Goal: Transaction & Acquisition: Purchase product/service

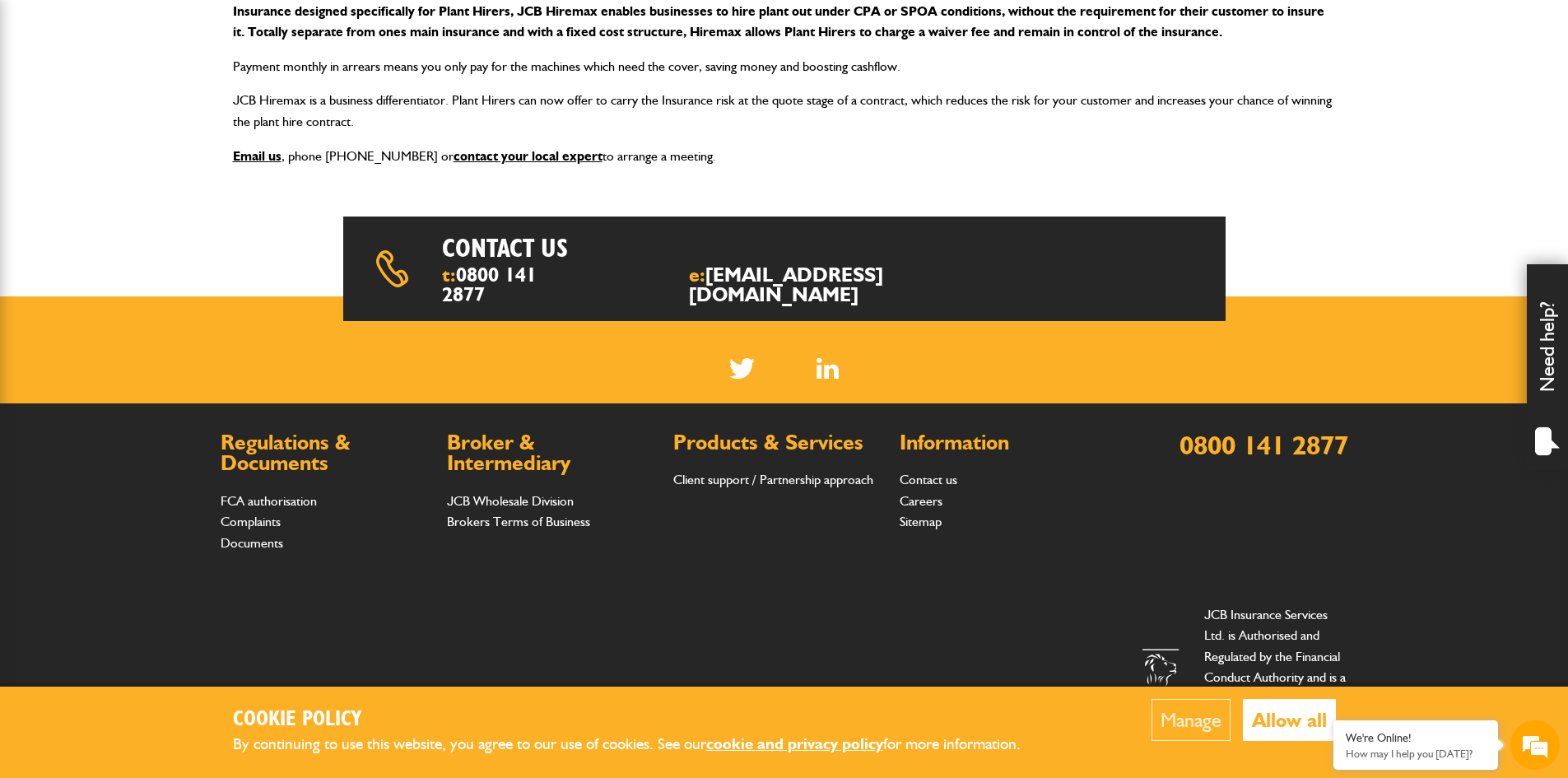
scroll to position [397, 0]
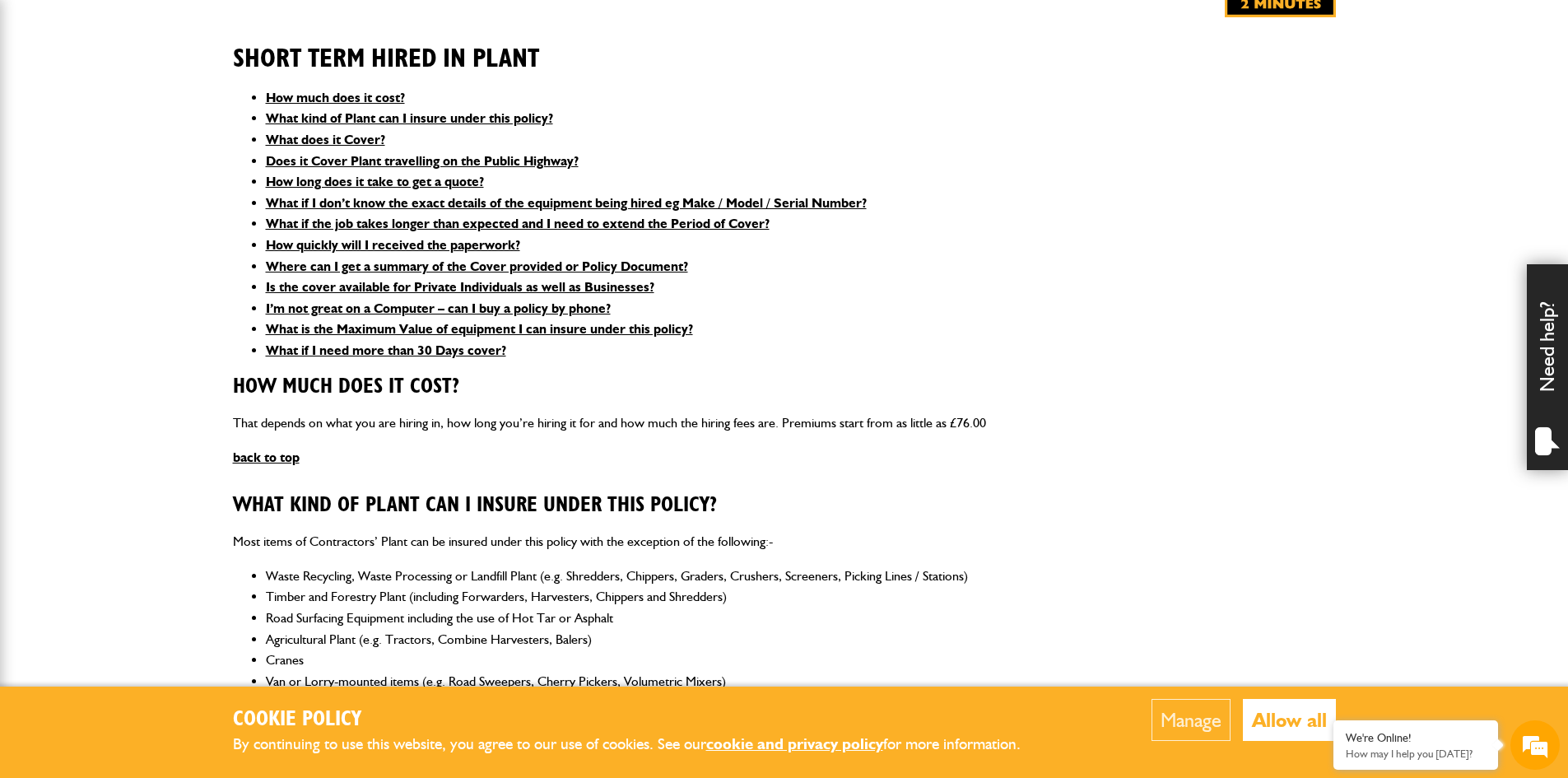
scroll to position [411, 0]
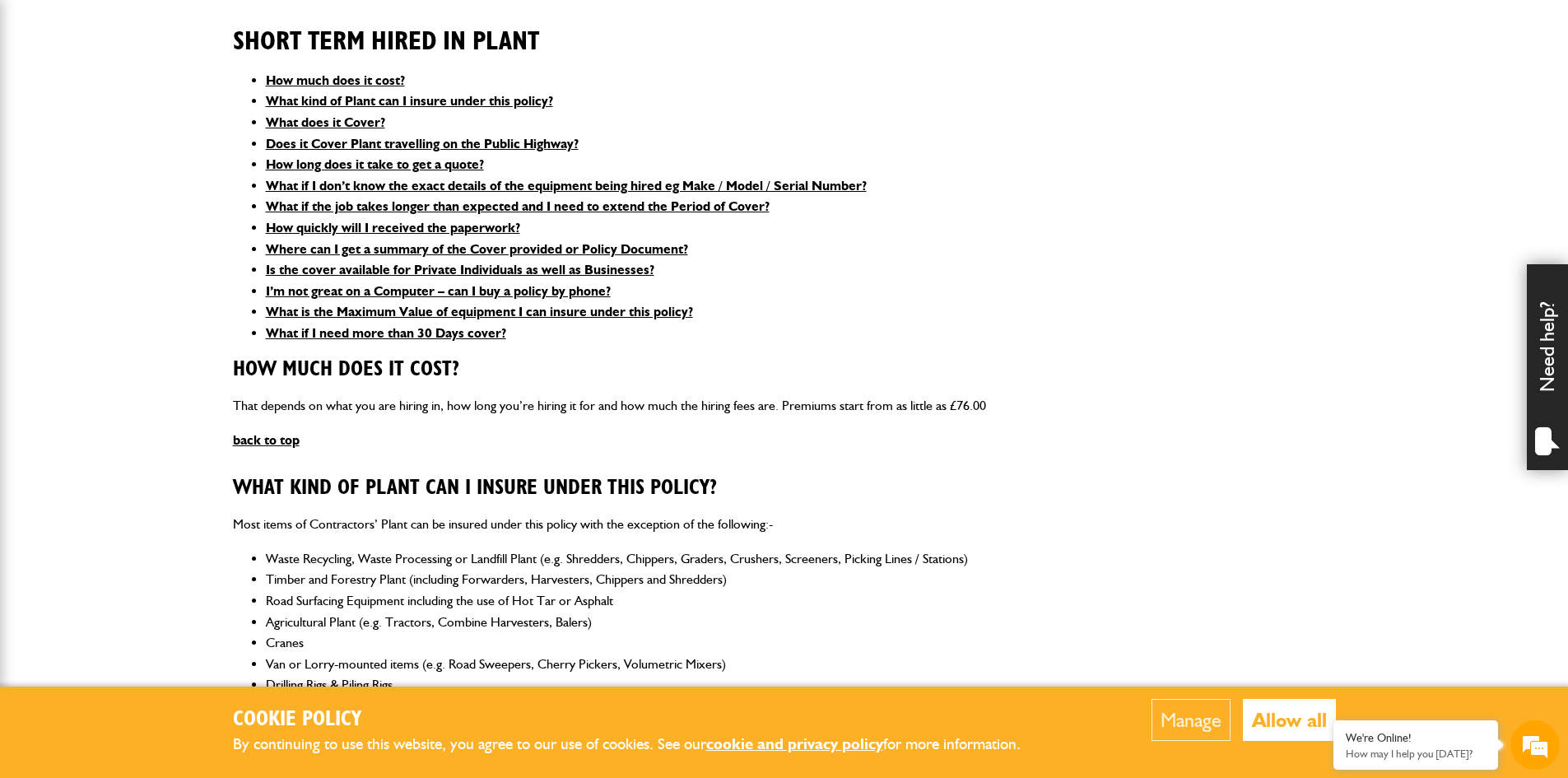
click at [1257, 715] on button "Allow all" at bounding box center [1289, 719] width 93 height 42
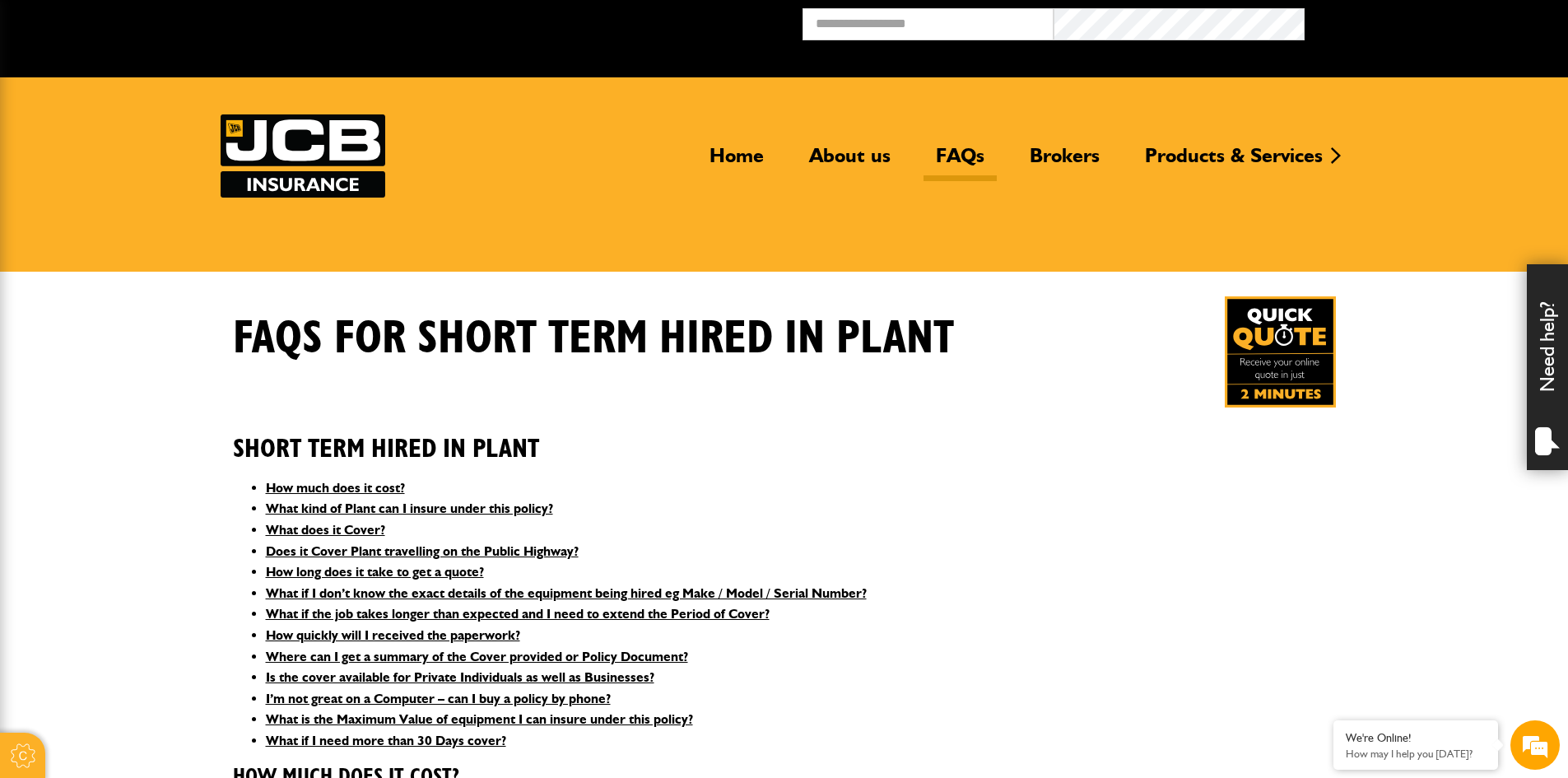
scroll to position [0, 0]
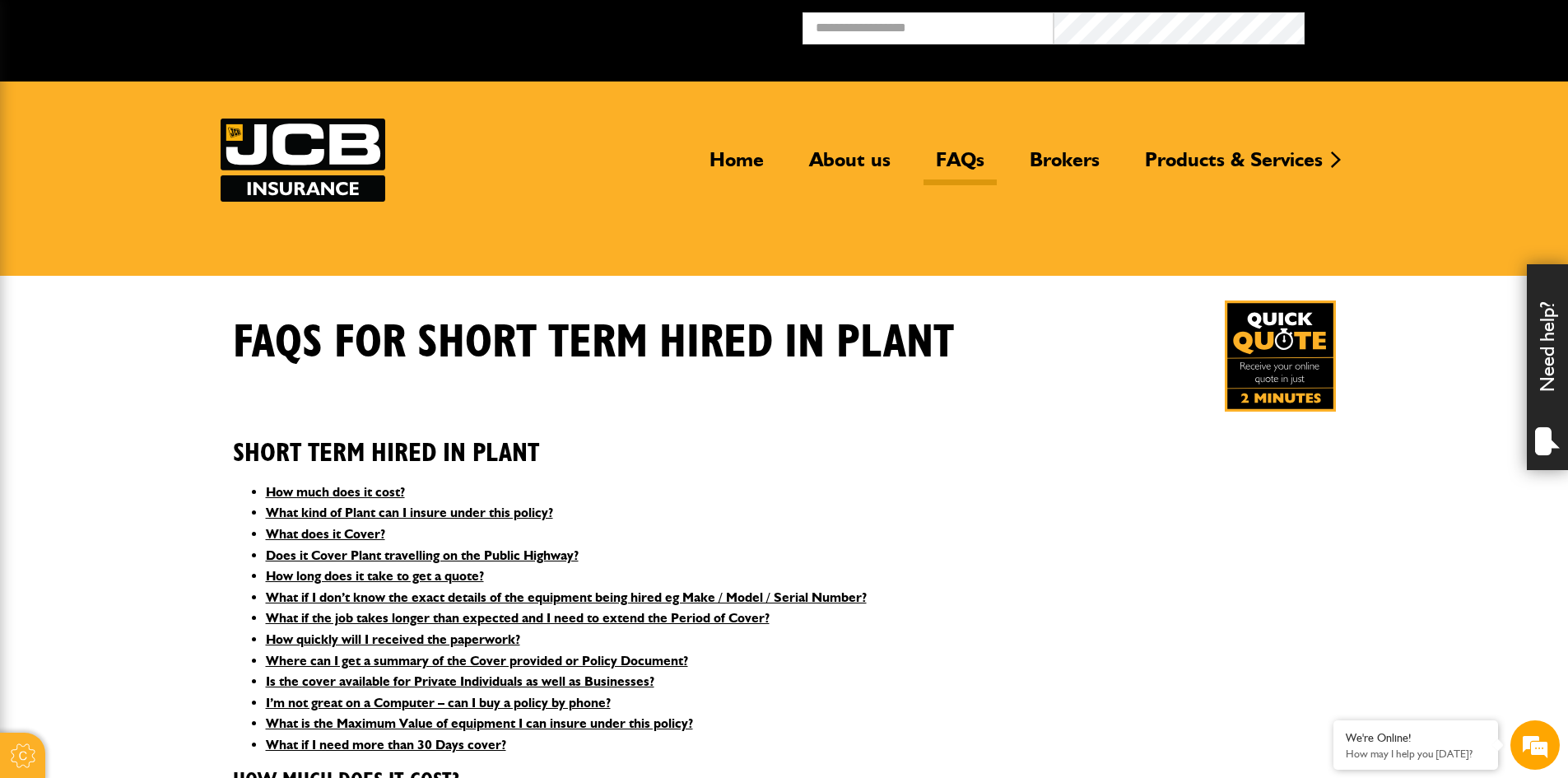
click at [1295, 390] on img at bounding box center [1279, 355] width 111 height 111
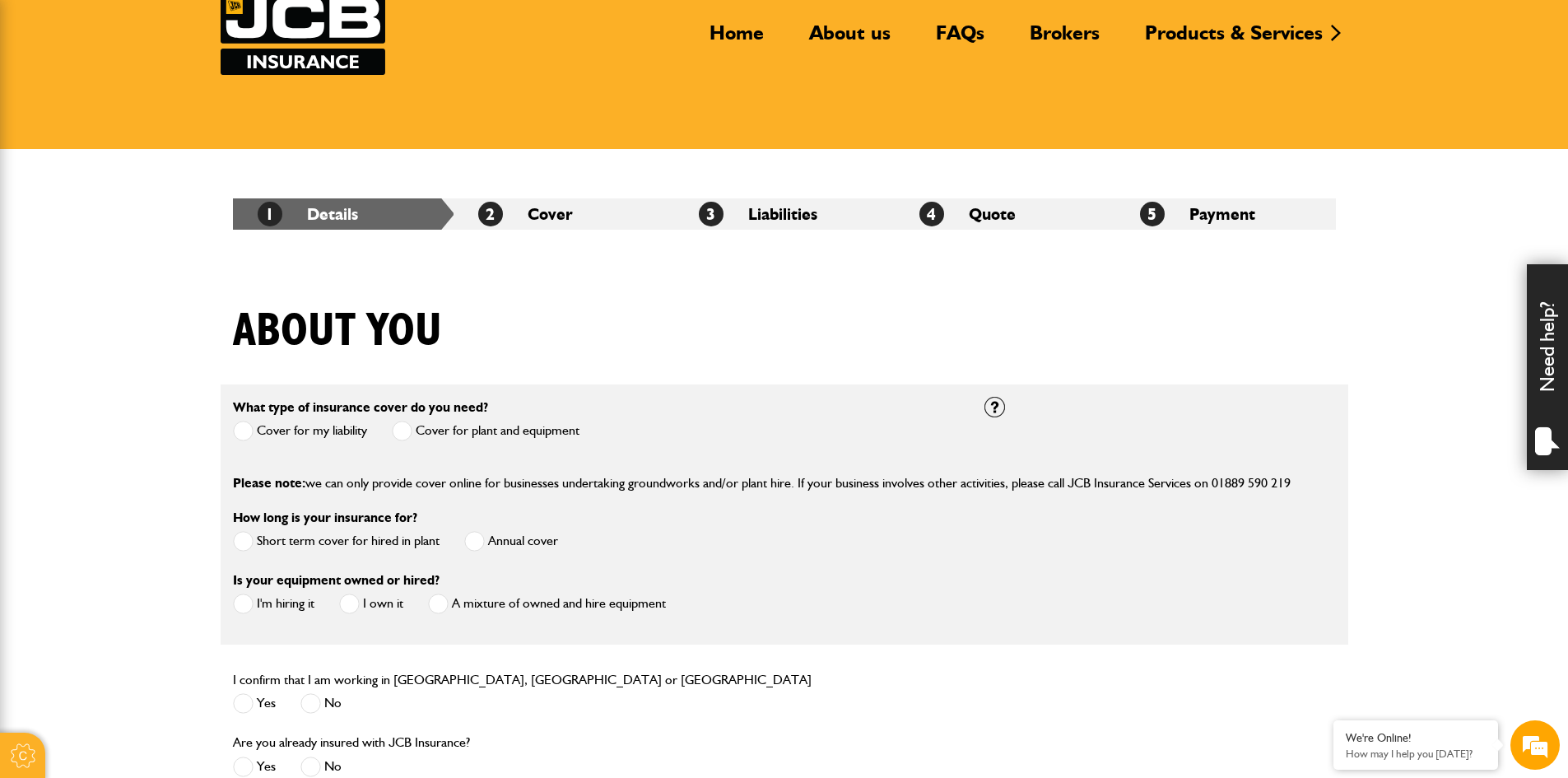
scroll to position [247, 0]
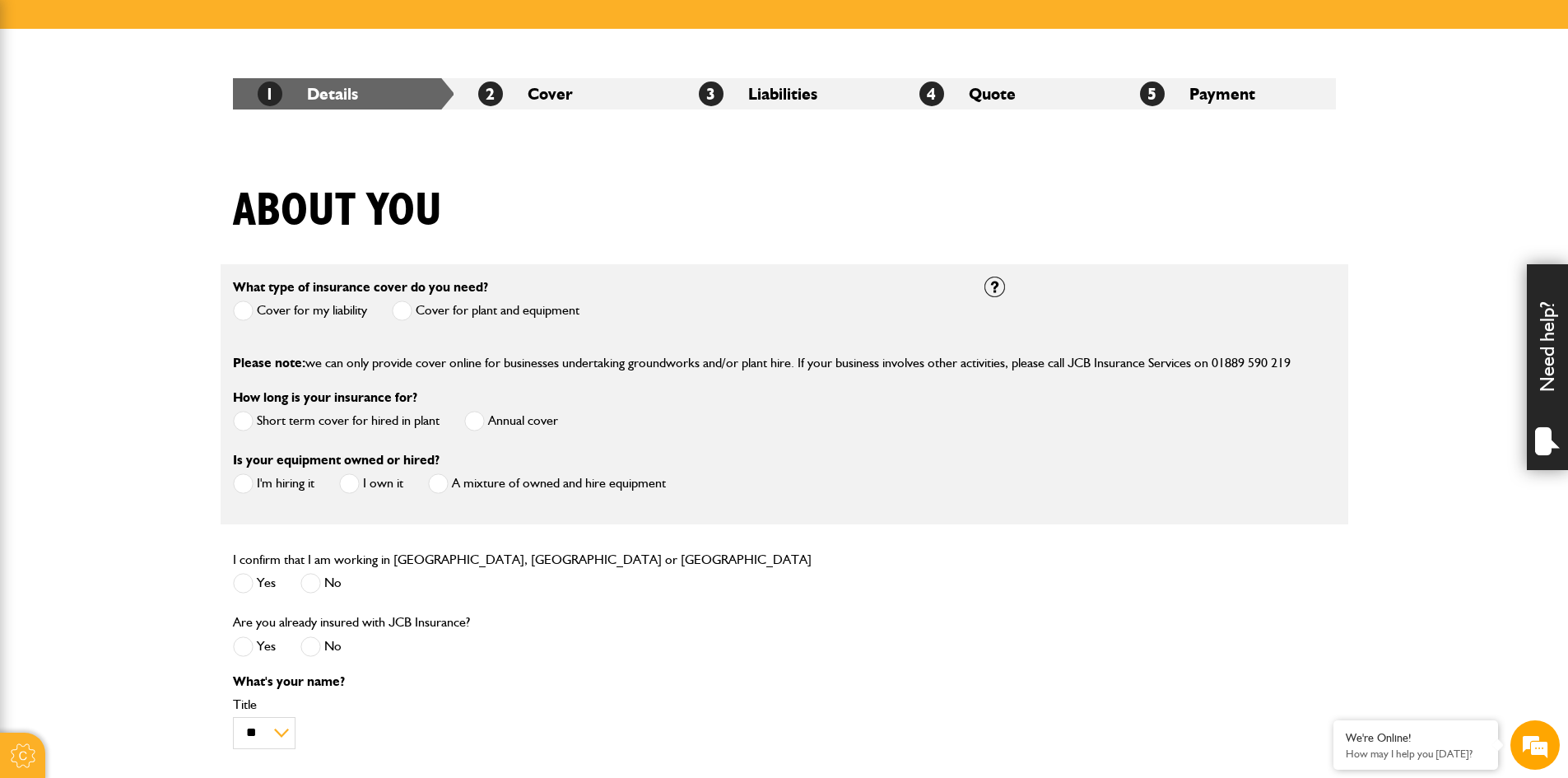
click at [455, 311] on label "Cover for plant and equipment" at bounding box center [485, 310] width 187 height 20
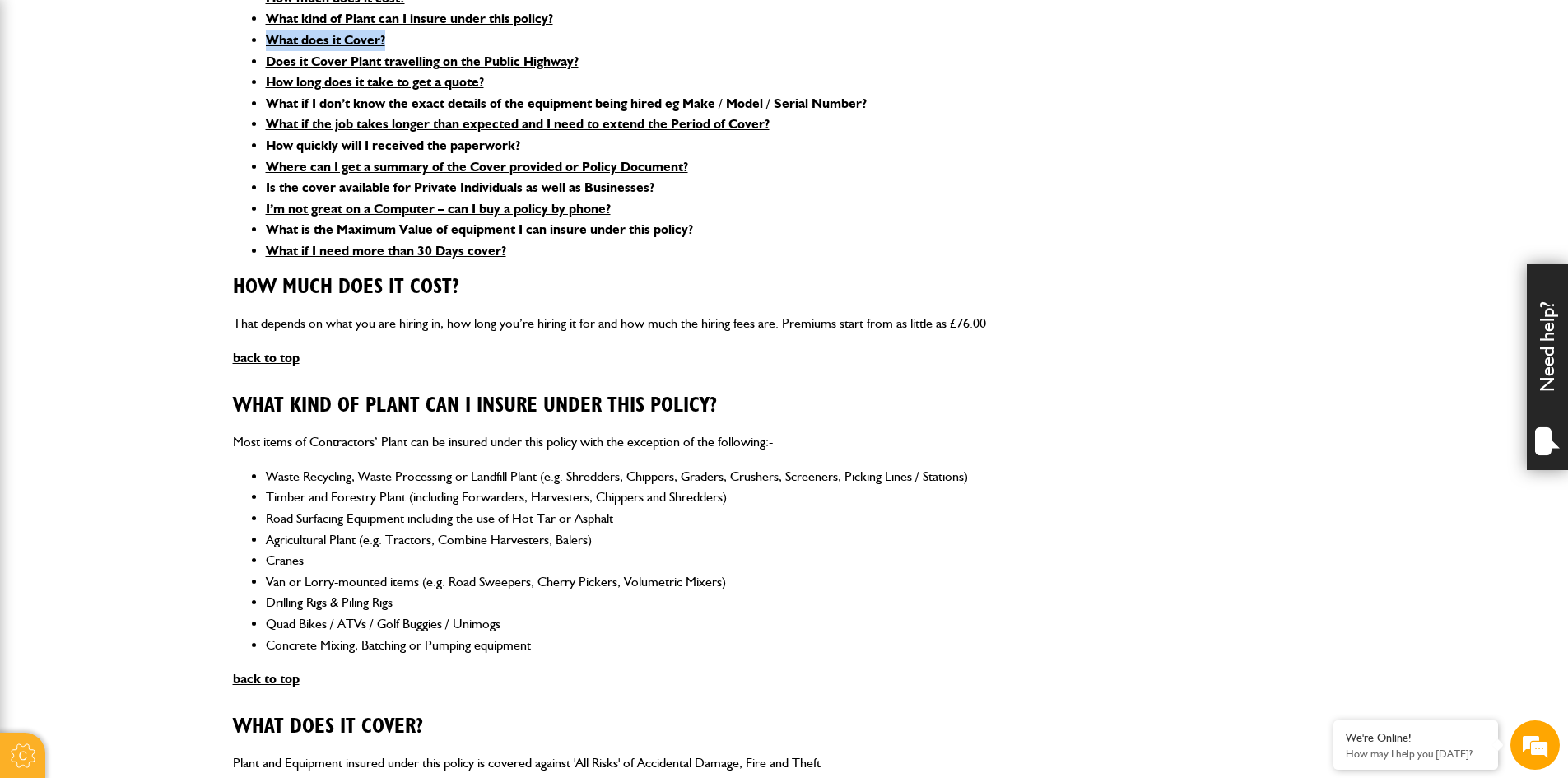
click at [1299, 40] on ul "How much does it cost? What kind of Plant can I insure under this policy? What …" at bounding box center [784, 124] width 1103 height 274
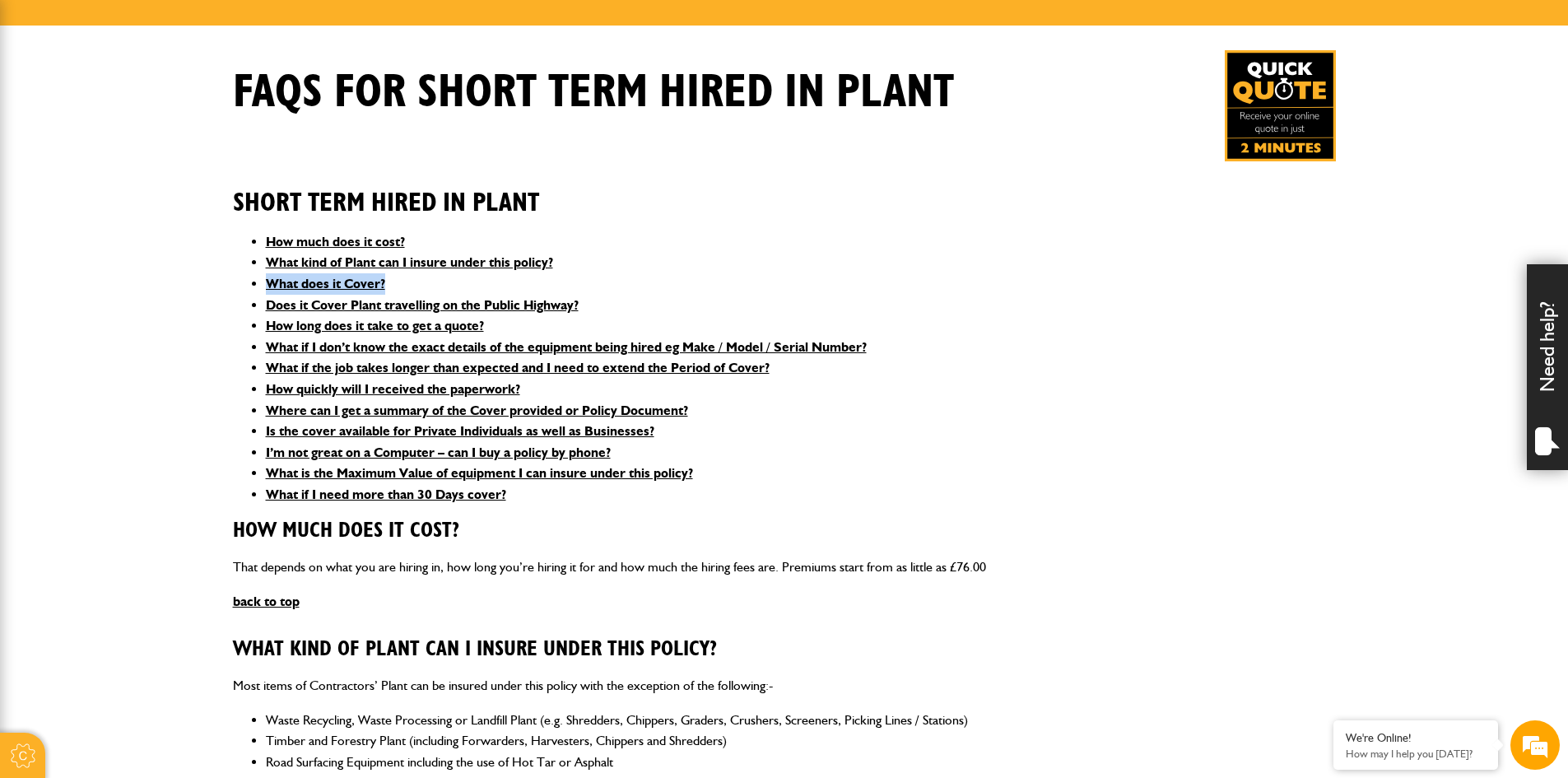
scroll to position [83, 0]
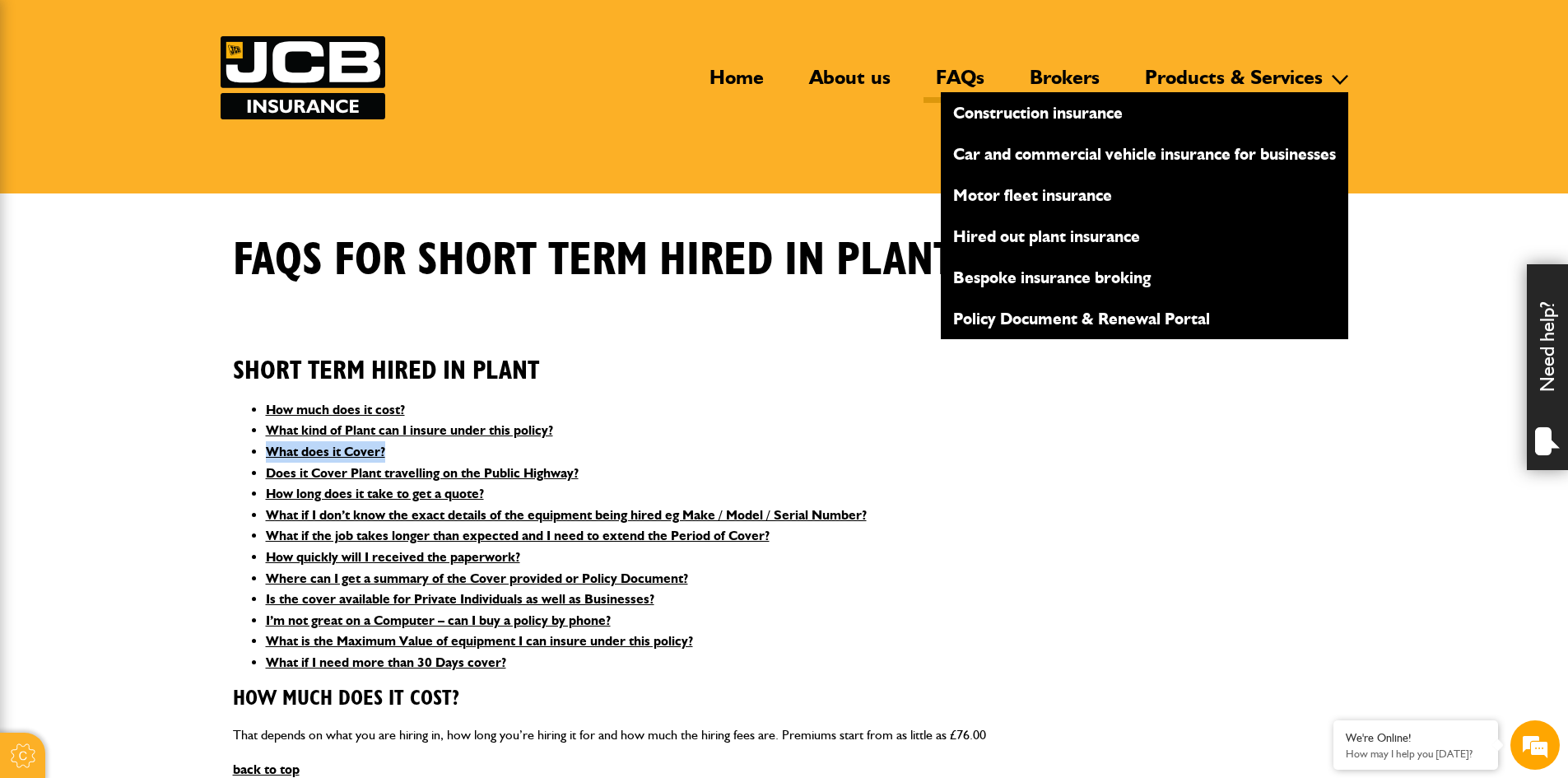
click at [1272, 290] on link "Bespoke insurance broking" at bounding box center [1144, 278] width 408 height 28
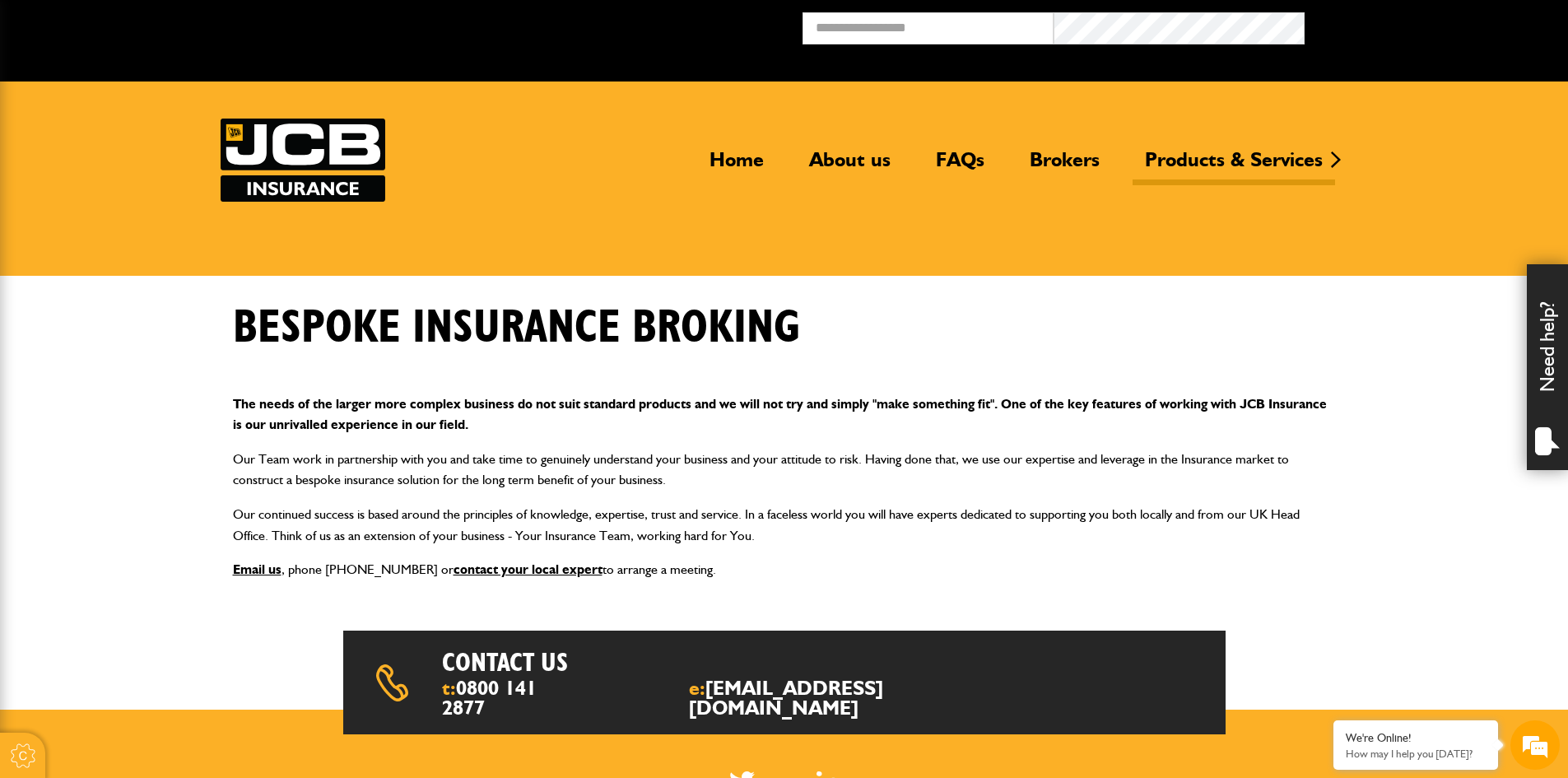
drag, startPoint x: 1084, startPoint y: 290, endPoint x: 1091, endPoint y: 282, distance: 10.6
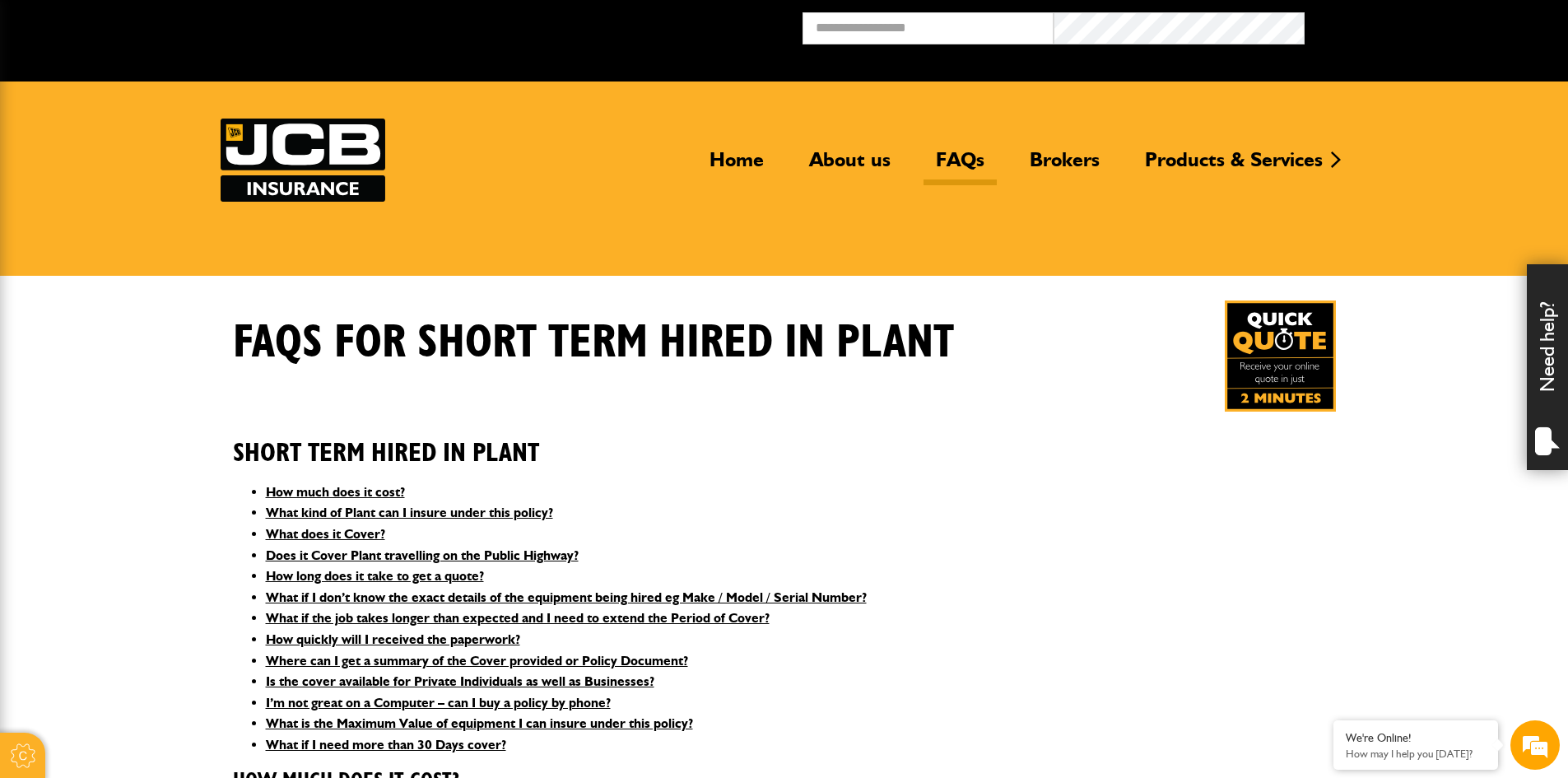
scroll to position [83, 0]
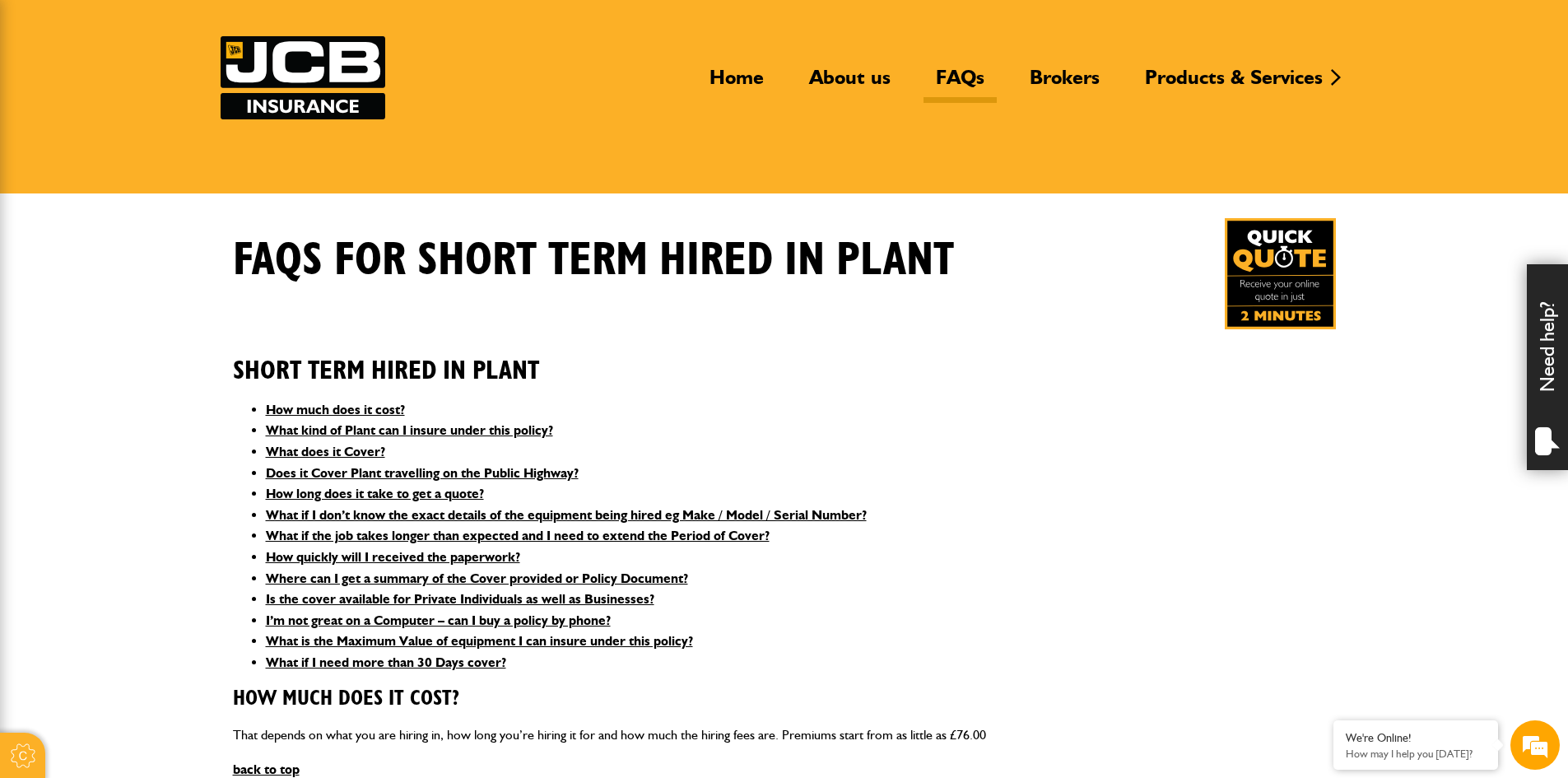
click at [1243, 277] on img at bounding box center [1279, 274] width 111 height 111
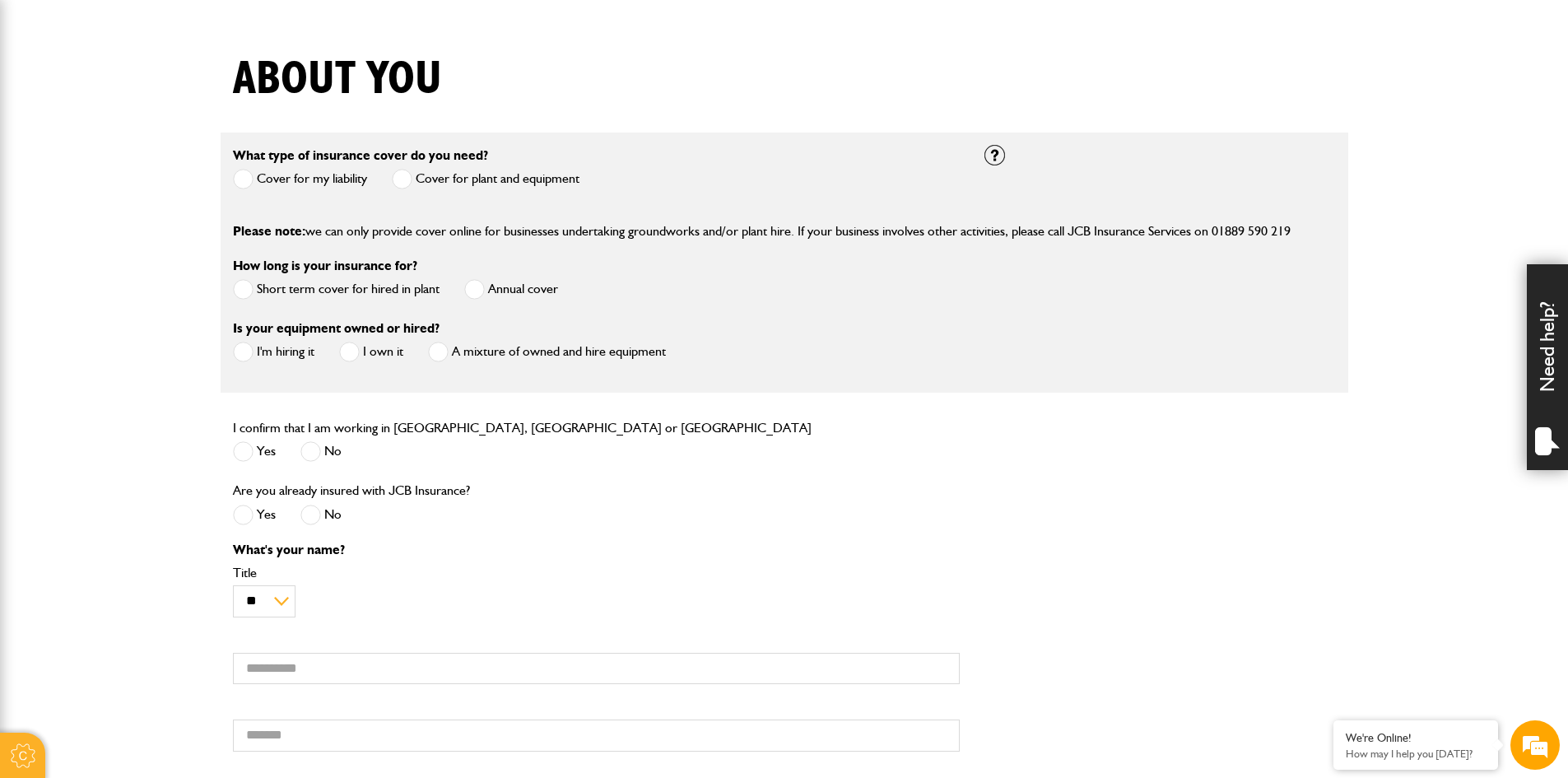
scroll to position [83, 0]
